Goal: Information Seeking & Learning: Find specific page/section

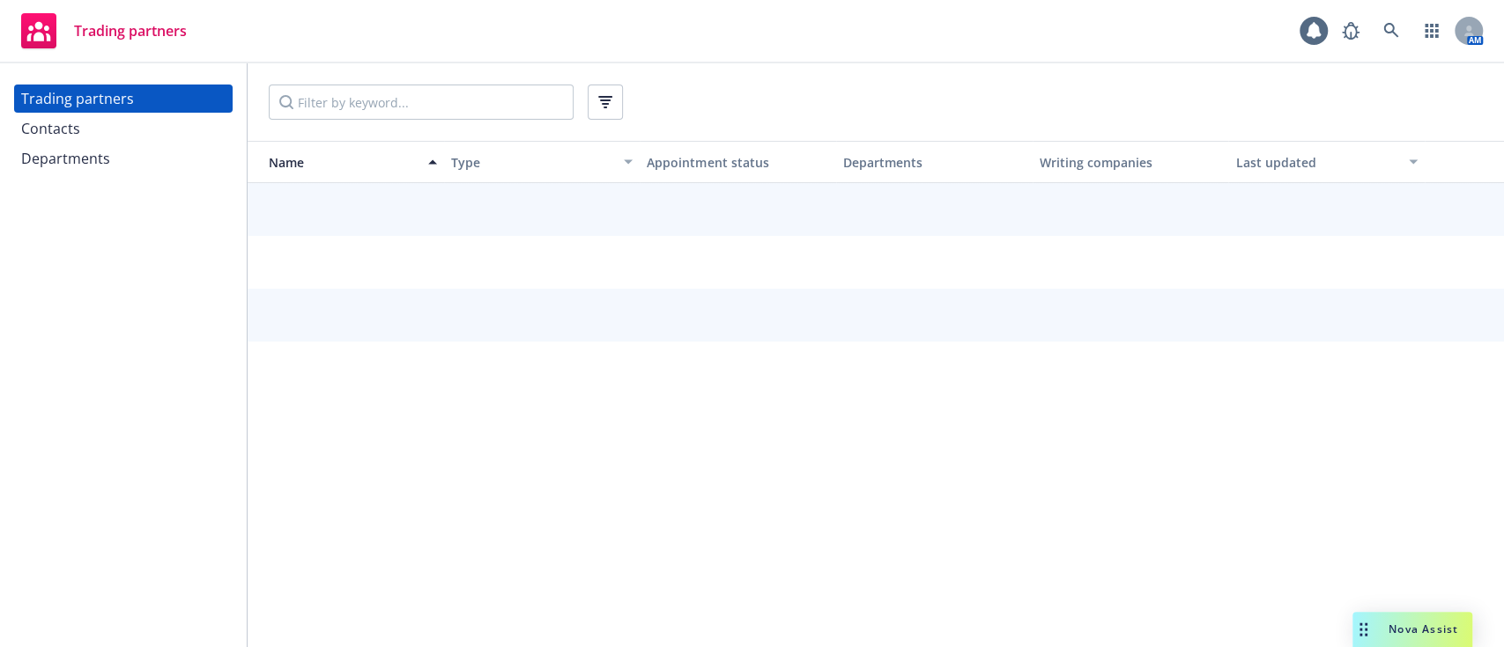
click at [361, 101] on input "Filter by keyword..." at bounding box center [421, 102] width 305 height 35
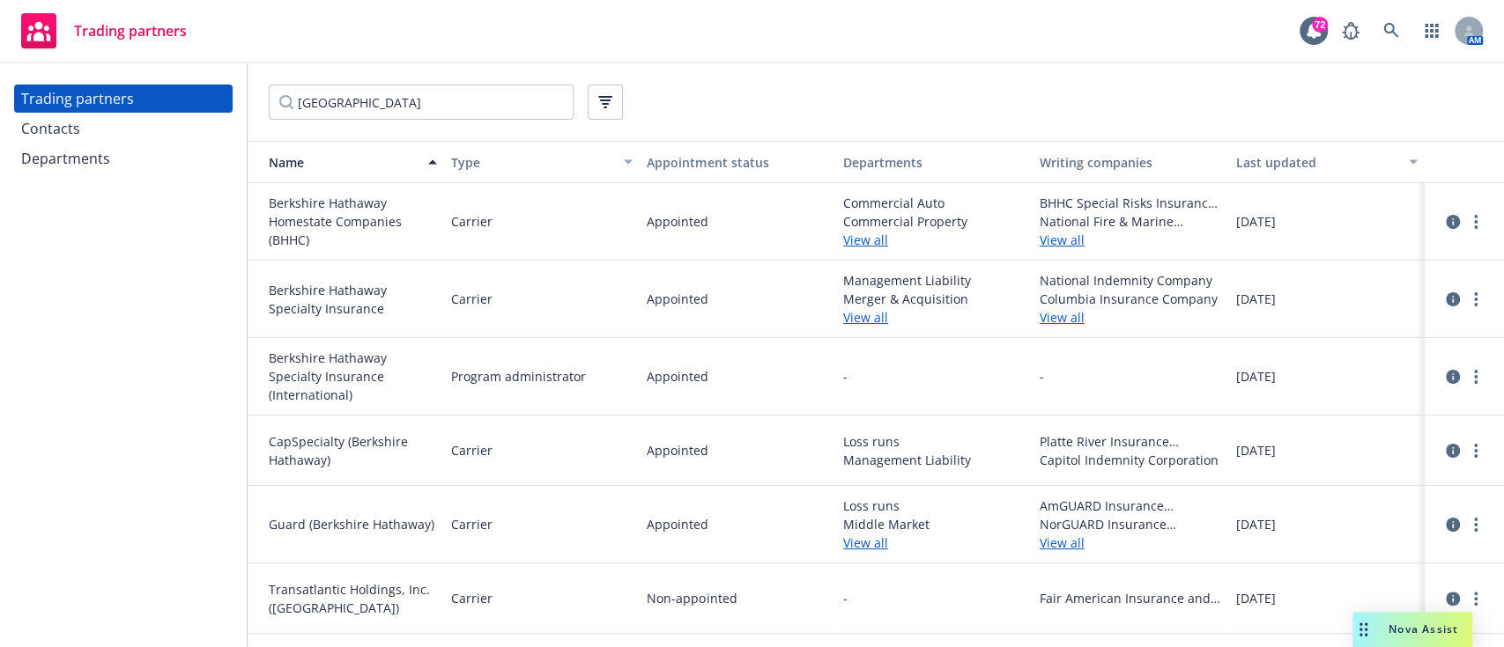
type input "[GEOGRAPHIC_DATA]"
drag, startPoint x: 829, startPoint y: 323, endPoint x: 857, endPoint y: 323, distance: 28.2
click at [829, 323] on div "Appointed" at bounding box center [738, 300] width 196 height 78
click at [860, 322] on link "View all" at bounding box center [934, 317] width 182 height 18
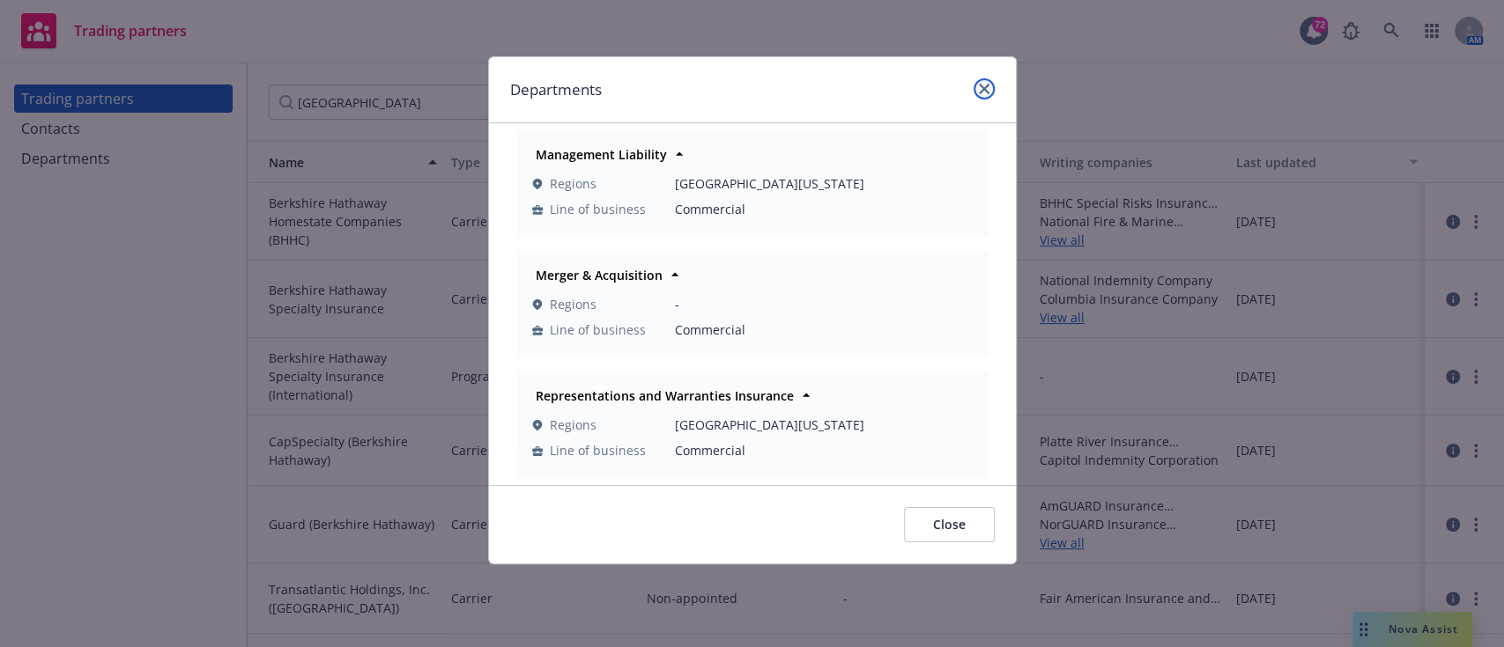
click at [985, 85] on icon "close" at bounding box center [984, 89] width 11 height 11
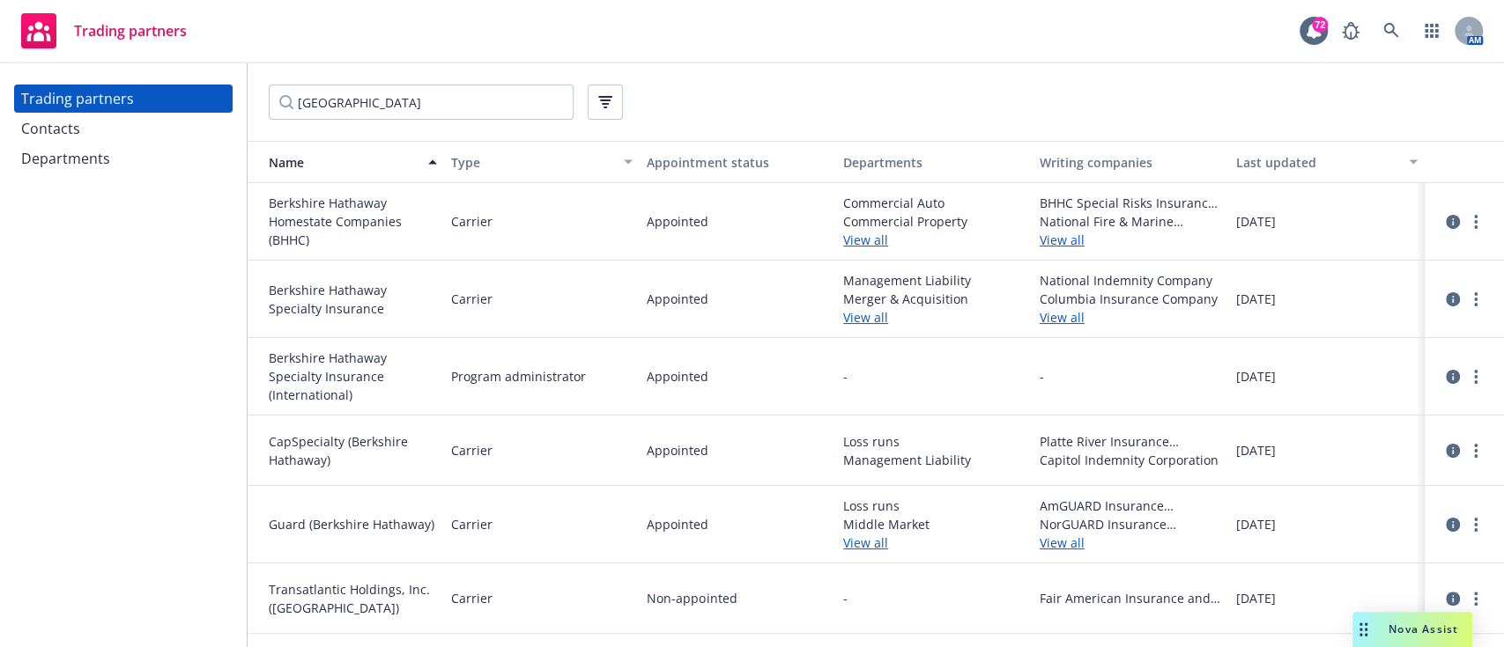
click at [862, 232] on link "View all" at bounding box center [934, 240] width 182 height 18
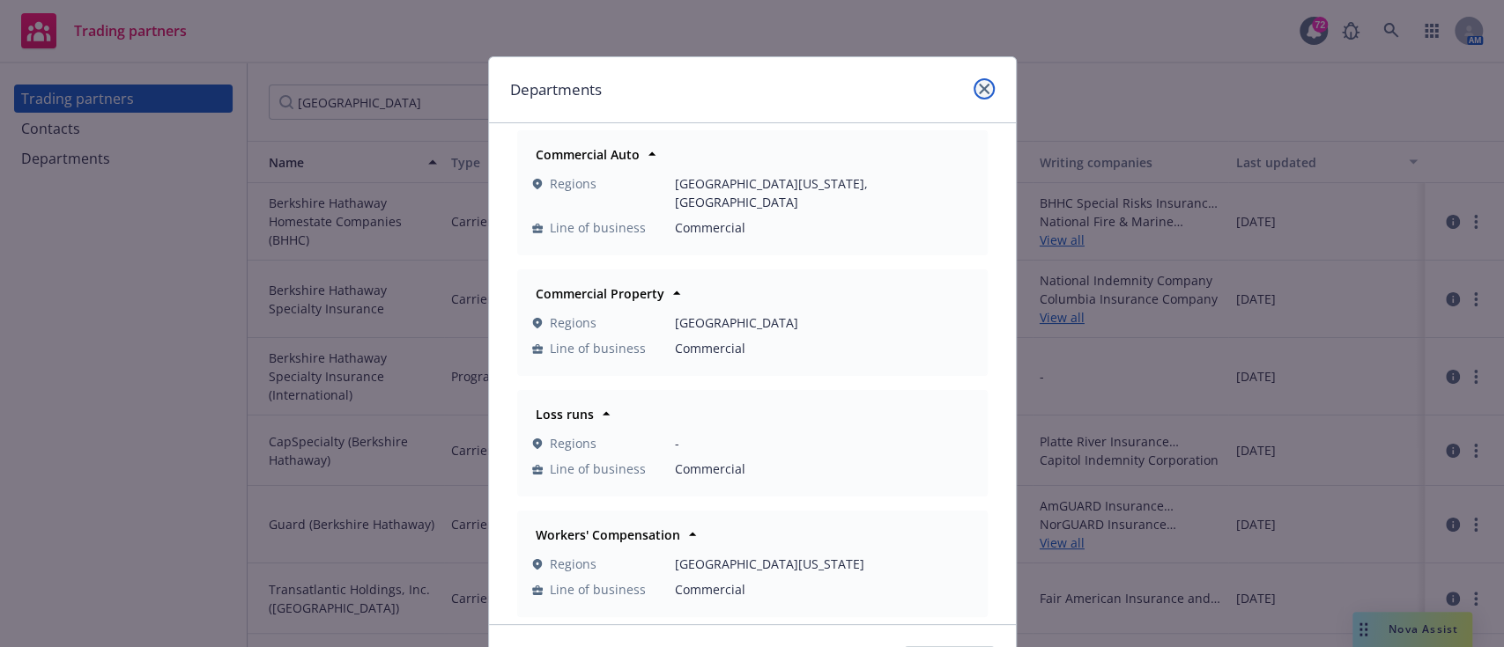
click at [973, 96] on link "close" at bounding box center [983, 88] width 21 height 21
